Goal: Information Seeking & Learning: Learn about a topic

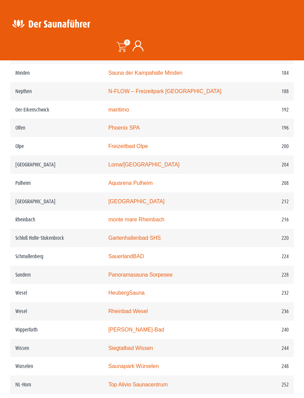
scroll to position [1134, 0]
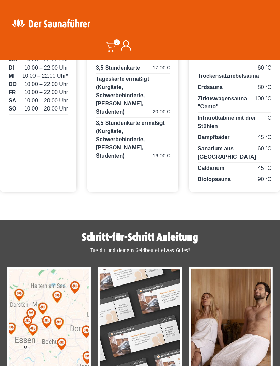
scroll to position [518, 0]
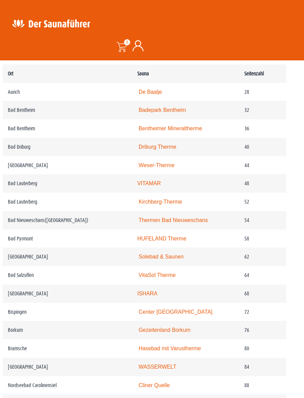
scroll to position [406, 7]
click at [144, 162] on link "Weser-Therme" at bounding box center [157, 165] width 36 height 6
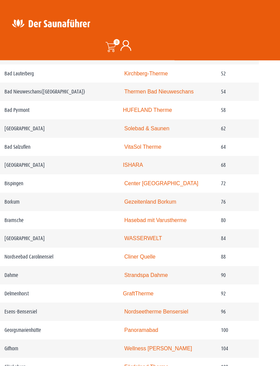
scroll to position [544, 11]
click at [145, 146] on link "VitaSol Therme" at bounding box center [142, 147] width 37 height 6
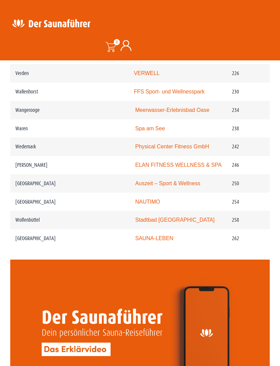
scroll to position [1418, 0]
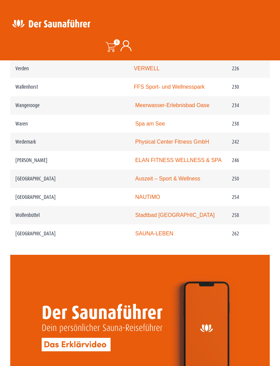
click at [145, 320] on video at bounding box center [139, 328] width 259 height 146
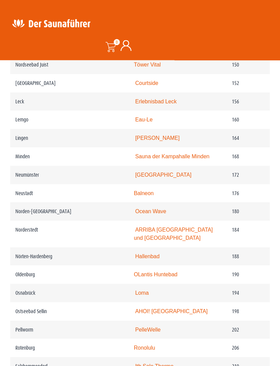
scroll to position [1041, 0]
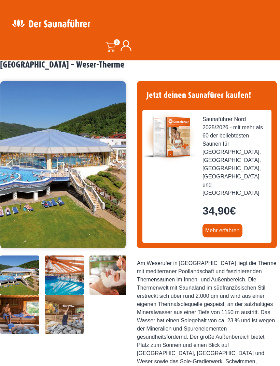
scroll to position [13, 0]
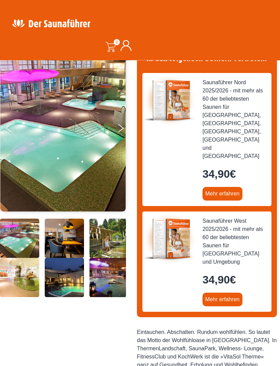
click at [26, 219] on img at bounding box center [19, 219] width 39 height 0
click at [120, 132] on button "Next" at bounding box center [125, 129] width 17 height 17
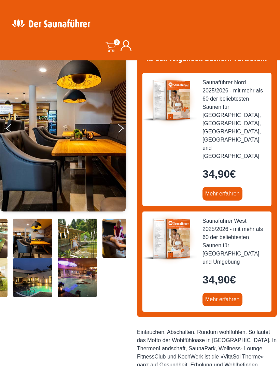
click at [127, 131] on button "Next" at bounding box center [125, 129] width 17 height 17
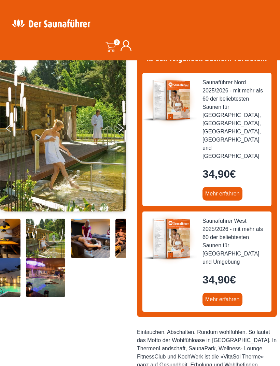
click at [128, 130] on button "Next" at bounding box center [125, 129] width 17 height 17
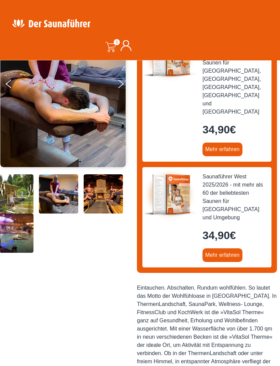
scroll to position [107, 0]
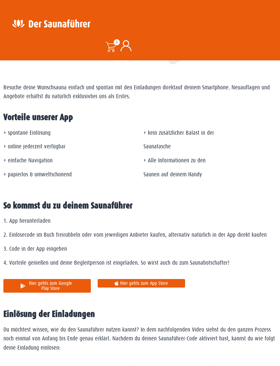
scroll to position [169, 0]
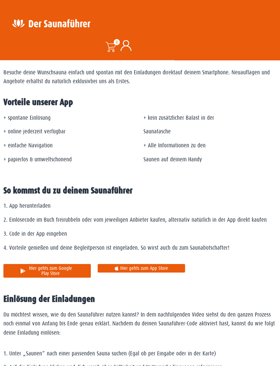
click at [156, 266] on span "Hier gehts zum App Store" at bounding box center [144, 268] width 48 height 5
